Goal: Transaction & Acquisition: Book appointment/travel/reservation

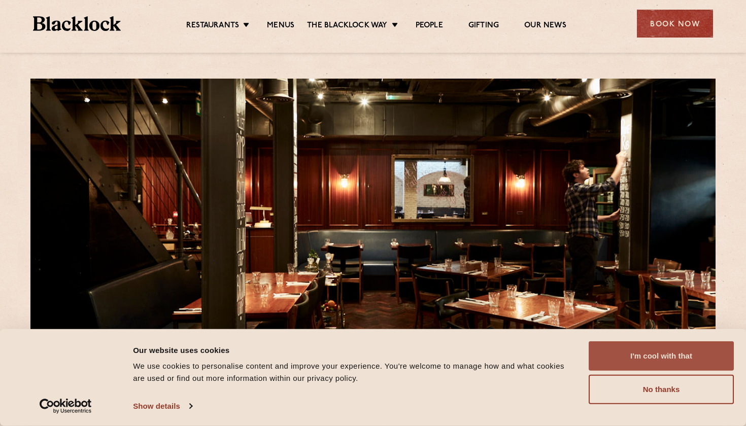
click at [661, 357] on button "I'm cool with that" at bounding box center [661, 356] width 145 height 29
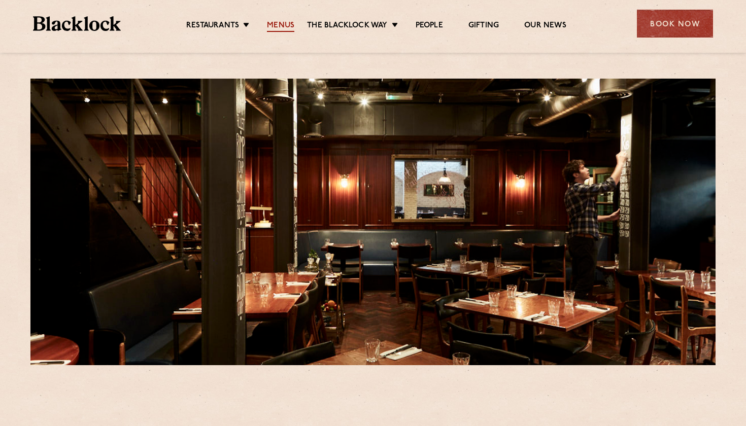
click at [279, 24] on link "Menus" at bounding box center [280, 26] width 27 height 11
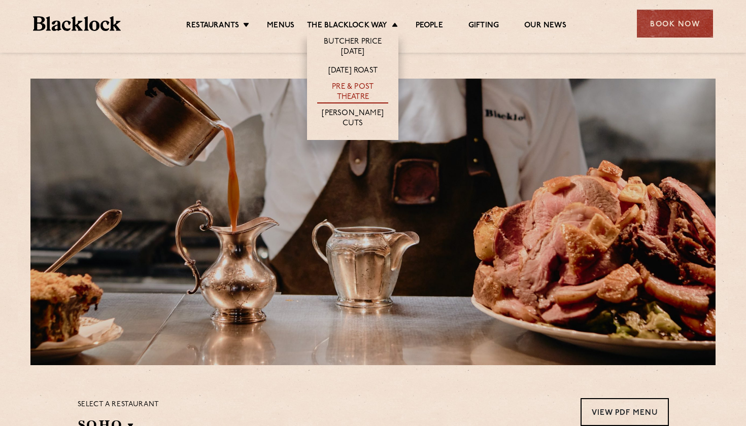
click at [363, 90] on link "Pre & Post Theatre" at bounding box center [352, 92] width 71 height 21
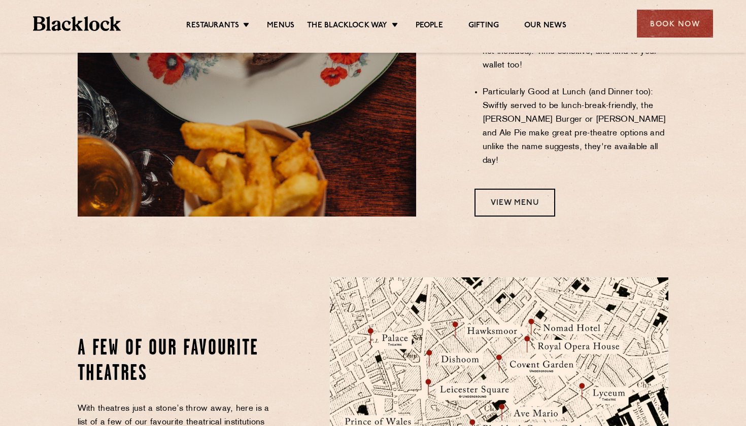
scroll to position [914, 0]
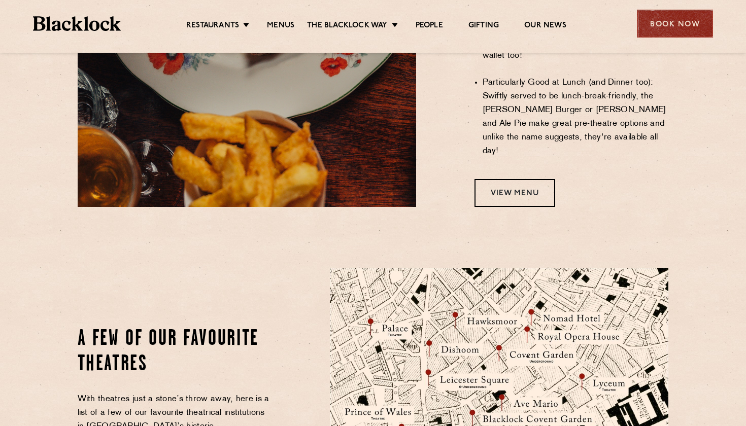
click at [664, 22] on div "Book Now" at bounding box center [675, 24] width 76 height 28
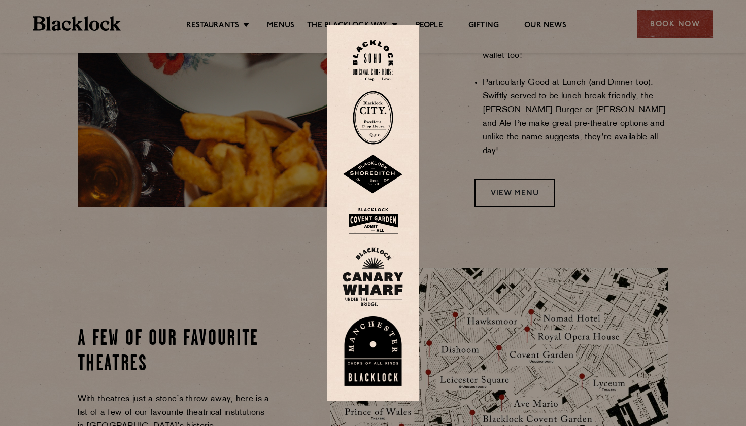
click at [375, 65] on img at bounding box center [373, 60] width 41 height 41
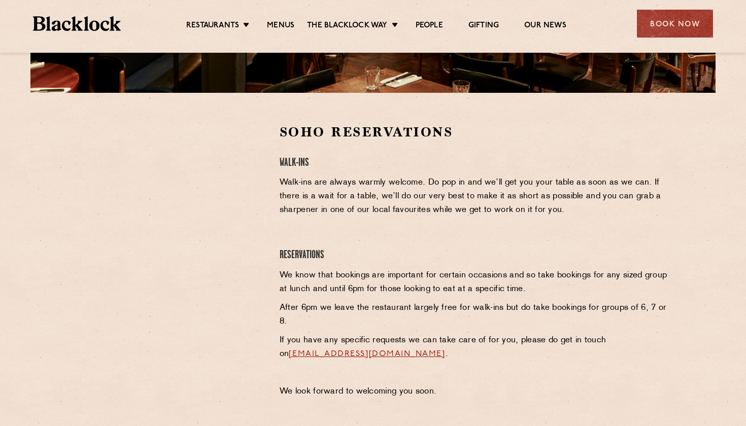
scroll to position [279, 0]
